Goal: Contribute content

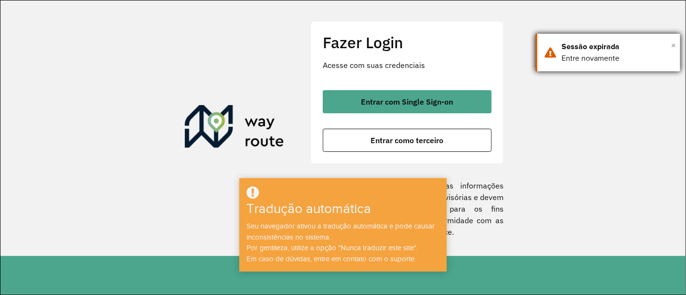
click at [673, 42] on font "×" at bounding box center [673, 45] width 5 height 11
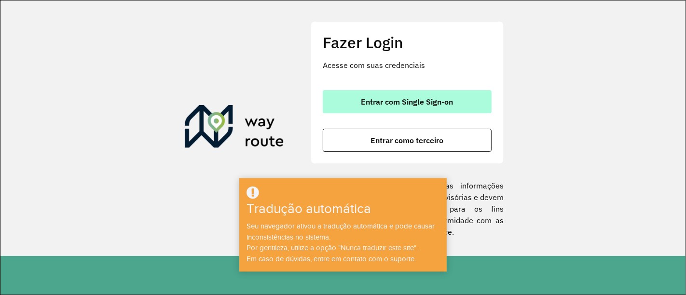
click at [451, 98] on font "Entrar com Single Sign-on" at bounding box center [407, 102] width 92 height 10
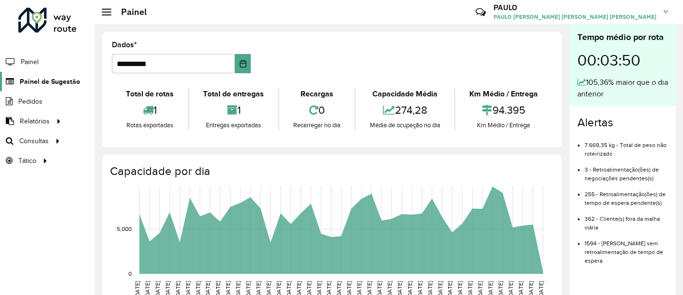
click at [18, 81] on link "Painel de Sugestão" at bounding box center [40, 81] width 80 height 19
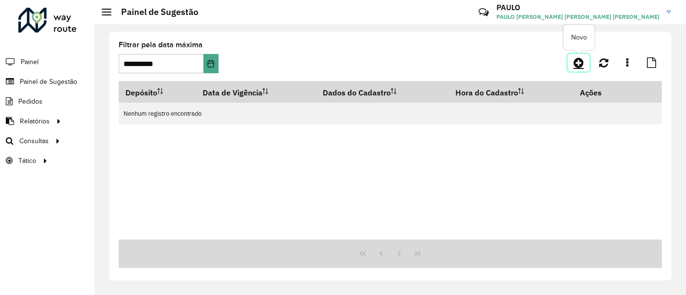
click at [581, 60] on icon at bounding box center [578, 63] width 10 height 12
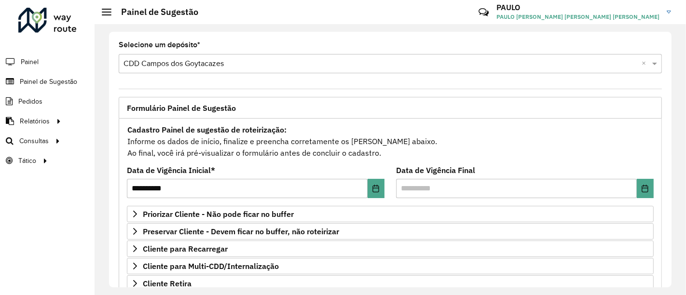
scroll to position [54, 0]
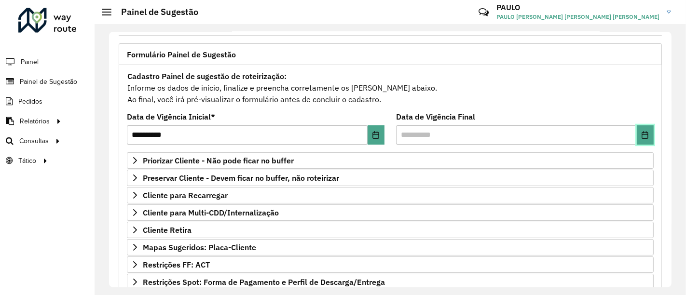
click at [636, 133] on button "Escolha a data" at bounding box center [644, 134] width 17 height 19
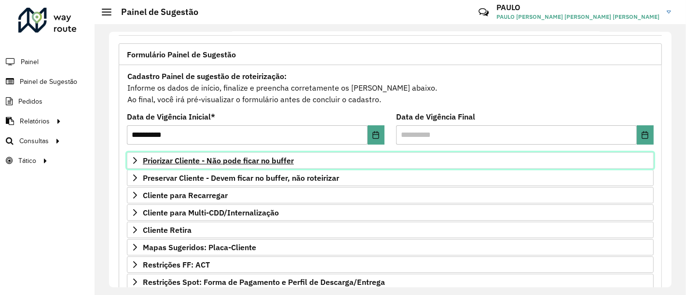
click at [212, 158] on font "Priorizar Cliente - Não pode ficar no buffer" at bounding box center [218, 161] width 151 height 10
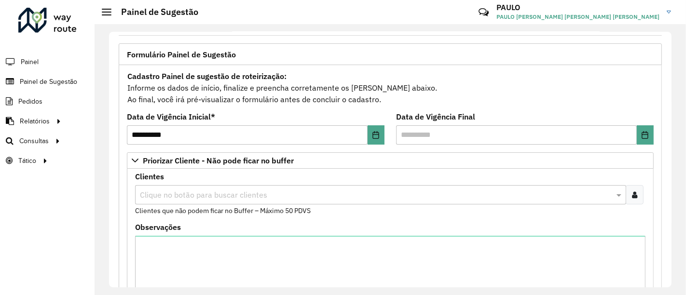
click at [223, 194] on input "text" at bounding box center [375, 195] width 476 height 12
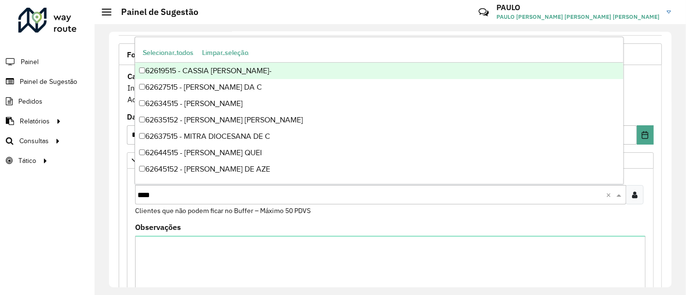
type input "*****"
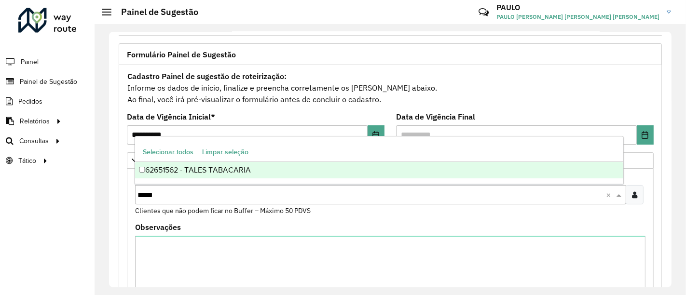
click at [186, 172] on div "62651562 - TALES TABACARIA" at bounding box center [378, 170] width 487 height 16
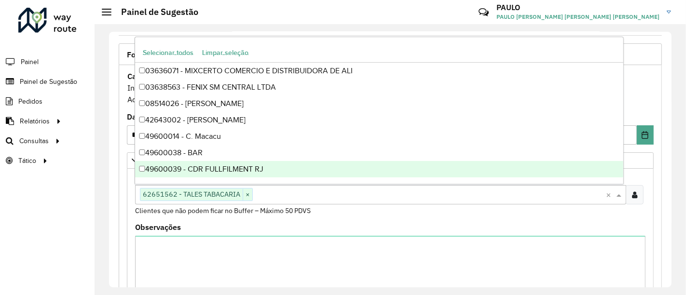
click at [502, 224] on div "Observações" at bounding box center [390, 271] width 510 height 94
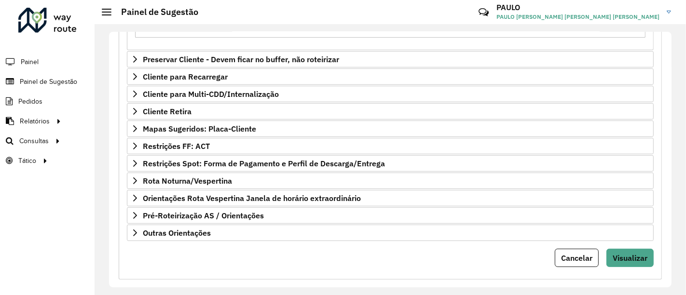
scroll to position [342, 0]
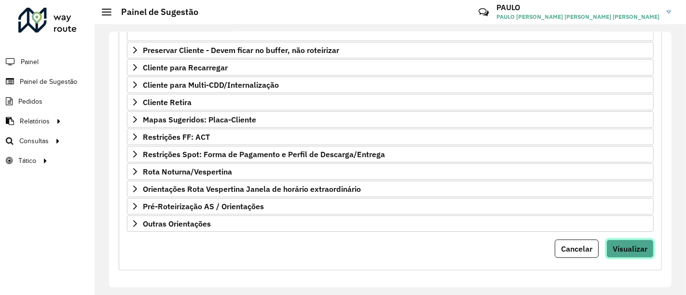
click at [630, 244] on font "Visualizar" at bounding box center [629, 249] width 35 height 10
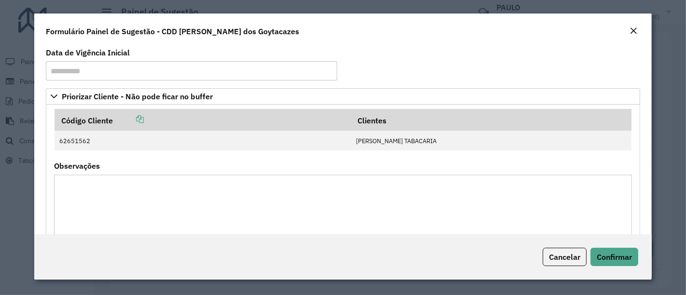
click at [317, 207] on textarea "Observações" at bounding box center [343, 215] width 578 height 81
click at [636, 31] on em "Fechar" at bounding box center [633, 31] width 8 height 8
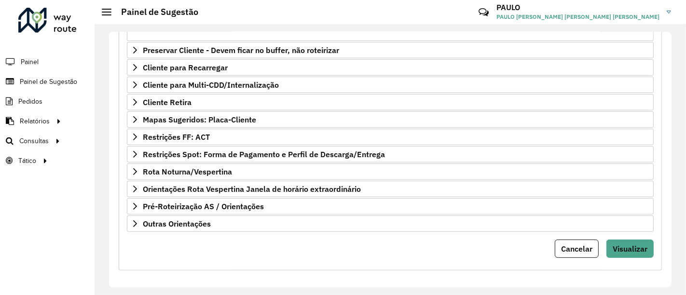
click at [216, 240] on div "Cancelar Visualizar" at bounding box center [390, 249] width 527 height 18
click at [149, 242] on div "Cancelar Visualizar" at bounding box center [390, 249] width 527 height 18
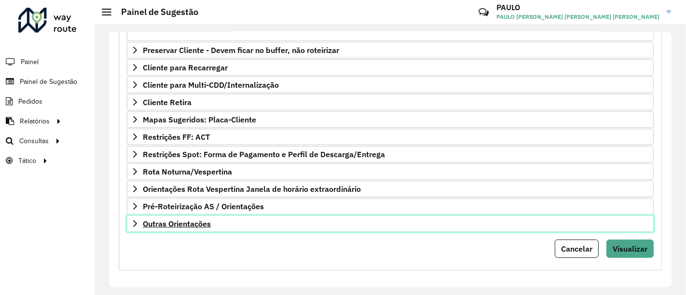
click at [254, 219] on link "Outras Orientações" at bounding box center [390, 224] width 527 height 16
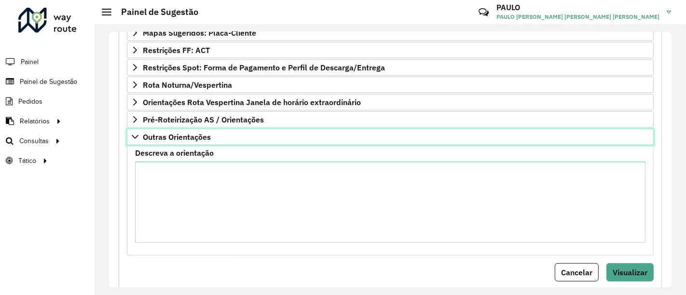
scroll to position [449, 0]
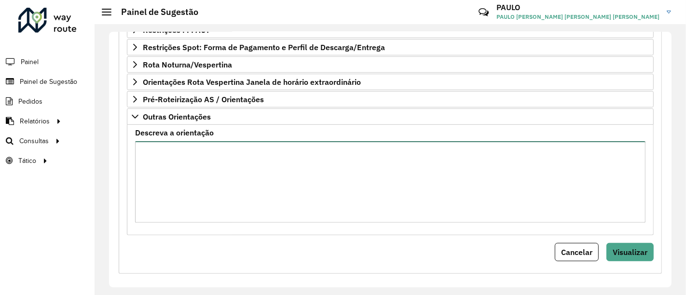
click at [231, 169] on textarea "Descreva a orientação" at bounding box center [390, 181] width 510 height 81
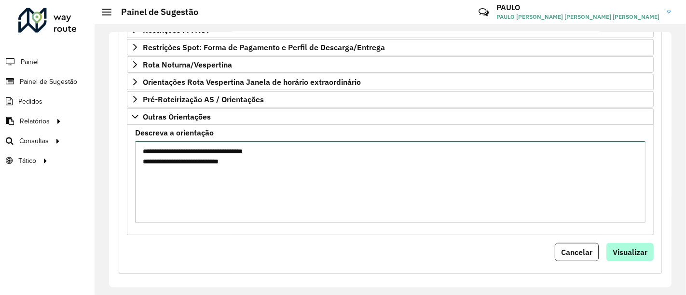
type textarea "**********"
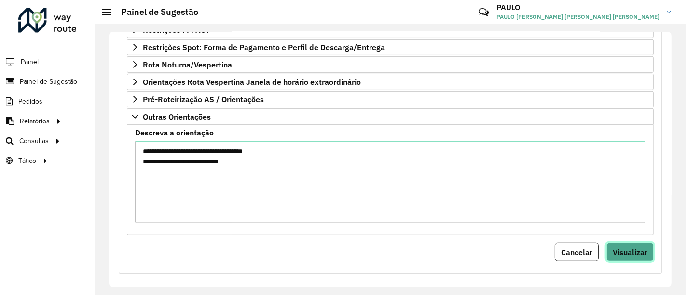
click at [631, 243] on button "Visualizar" at bounding box center [629, 252] width 47 height 18
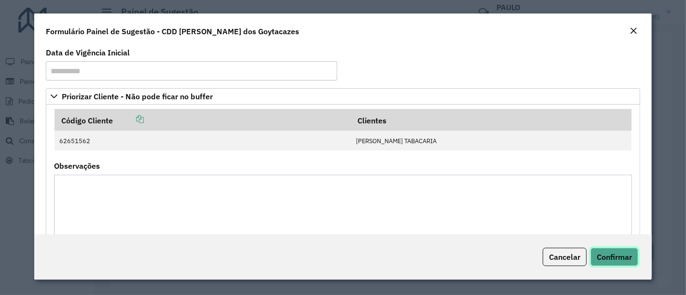
click at [621, 258] on font "Confirmar" at bounding box center [613, 257] width 35 height 10
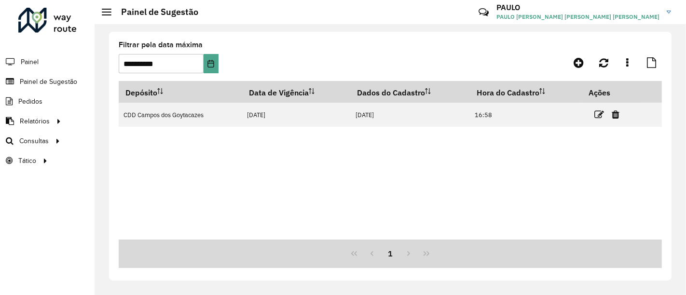
drag, startPoint x: 357, startPoint y: 7, endPoint x: 373, endPoint y: 159, distance: 153.1
click at [373, 159] on div "Depósito Data de Vigência Dados do Cadastro Hora do Cadastro Ações CDD [PERSON_…" at bounding box center [390, 160] width 543 height 159
